Goal: Navigation & Orientation: Find specific page/section

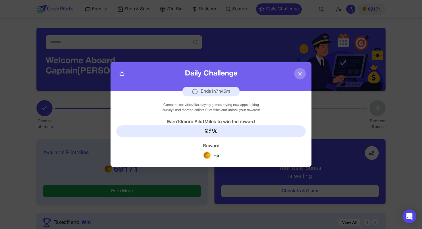
click at [300, 73] on icon at bounding box center [300, 73] width 3 height 3
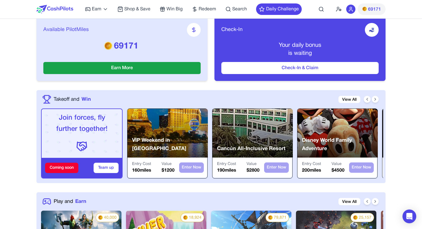
scroll to position [26, 0]
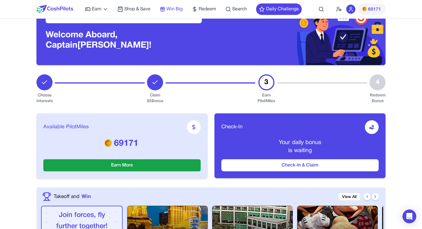
click at [176, 8] on span "Win Big" at bounding box center [175, 9] width 16 height 7
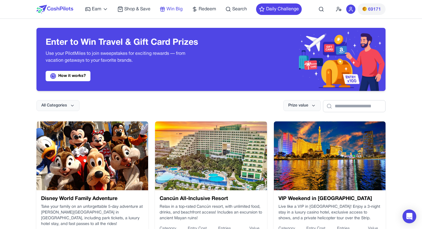
click at [170, 8] on span "Win Big" at bounding box center [175, 9] width 16 height 7
click at [240, 9] on span "Search" at bounding box center [239, 9] width 15 height 7
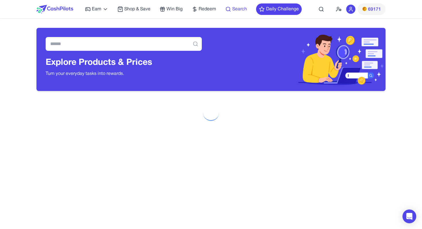
click at [240, 9] on span "Search" at bounding box center [239, 9] width 15 height 7
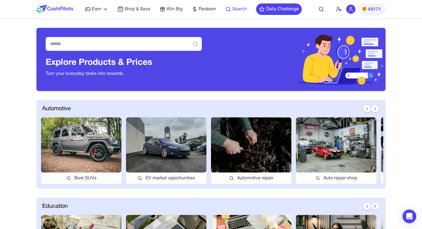
click at [241, 9] on span "Search" at bounding box center [239, 9] width 15 height 7
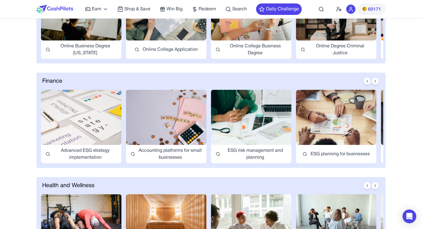
scroll to position [268, 0]
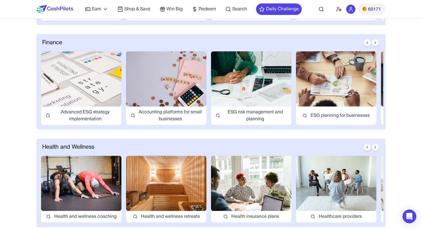
click at [236, 91] on img at bounding box center [251, 78] width 80 height 55
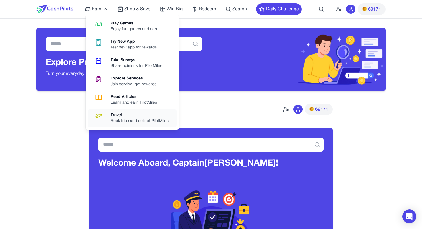
click at [115, 113] on div "Travel" at bounding box center [142, 116] width 63 height 6
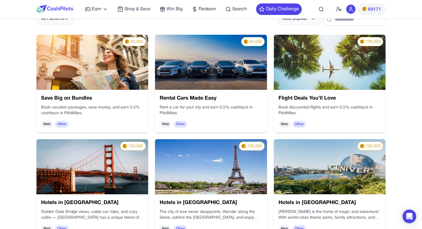
scroll to position [126, 0]
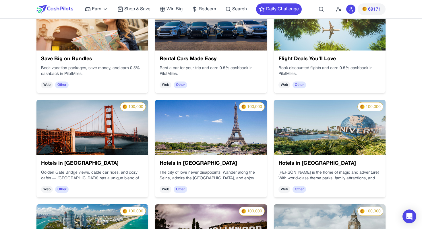
click at [178, 72] on p "Rent a car for your trip and earn 0.5% cashback in PilotMiles." at bounding box center [211, 71] width 103 height 11
